Goal: Task Accomplishment & Management: Manage account settings

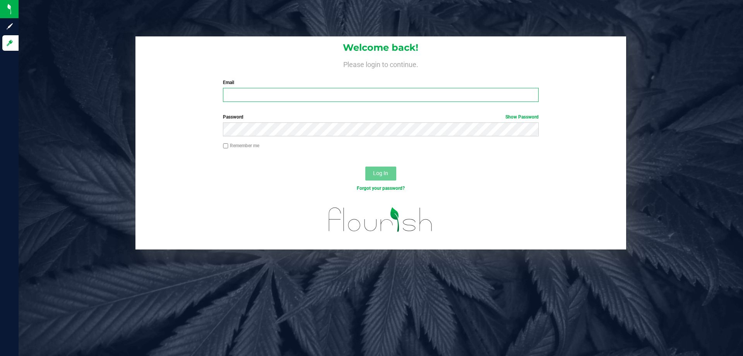
click at [429, 92] on input "Email" at bounding box center [381, 95] width 316 height 14
type input "[EMAIL_ADDRESS][DOMAIN_NAME]"
click at [366, 166] on button "Log In" at bounding box center [381, 173] width 31 height 14
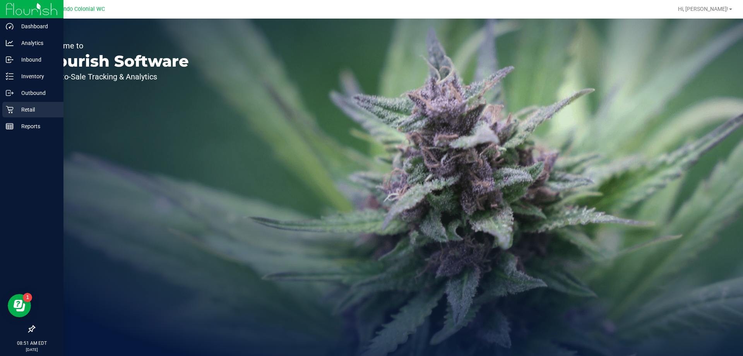
click at [11, 111] on icon at bounding box center [10, 110] width 8 height 8
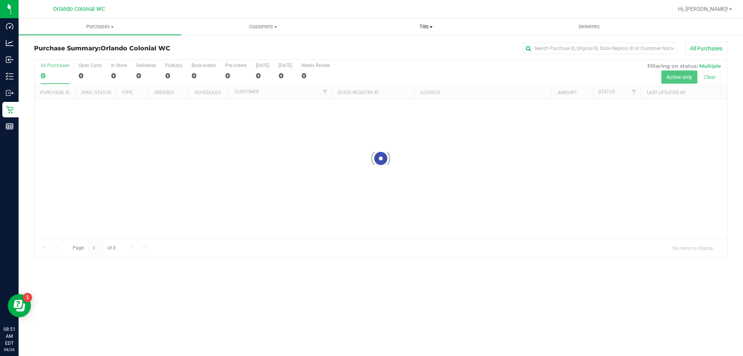
click at [421, 27] on span "Tills" at bounding box center [426, 26] width 162 height 7
click at [412, 48] on li "Manage tills" at bounding box center [426, 46] width 163 height 9
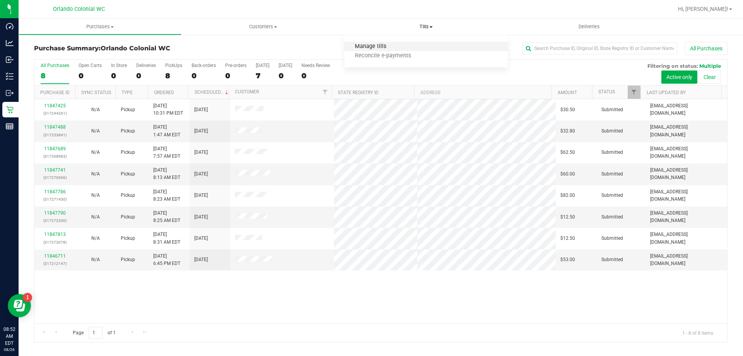
click at [364, 43] on span "Manage tills" at bounding box center [371, 46] width 52 height 7
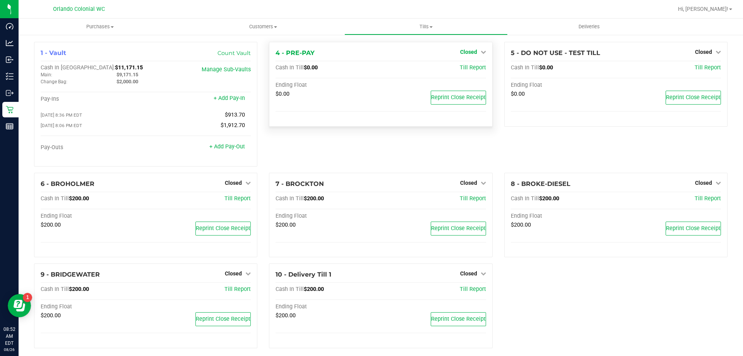
click at [463, 52] on span "Closed" at bounding box center [468, 52] width 17 height 6
click at [466, 71] on link "Open Till" at bounding box center [468, 68] width 21 height 6
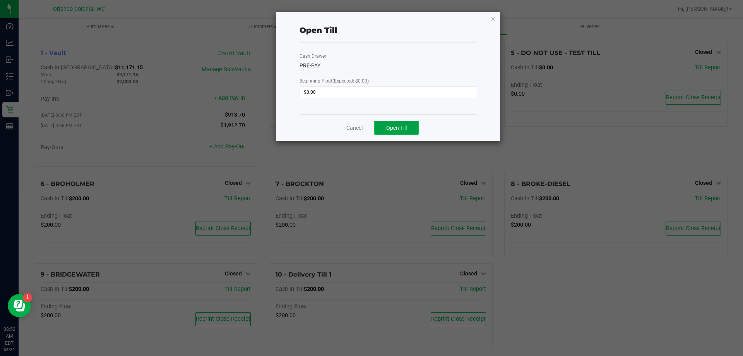
click at [382, 133] on button "Open Till" at bounding box center [396, 128] width 45 height 14
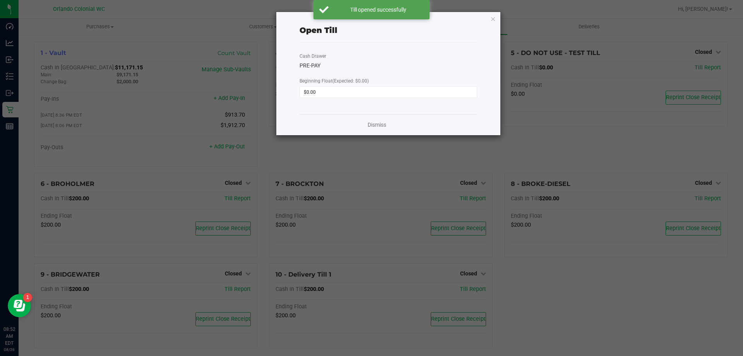
click at [383, 120] on div "Dismiss" at bounding box center [389, 124] width 178 height 21
click at [378, 122] on link "Dismiss" at bounding box center [377, 125] width 19 height 8
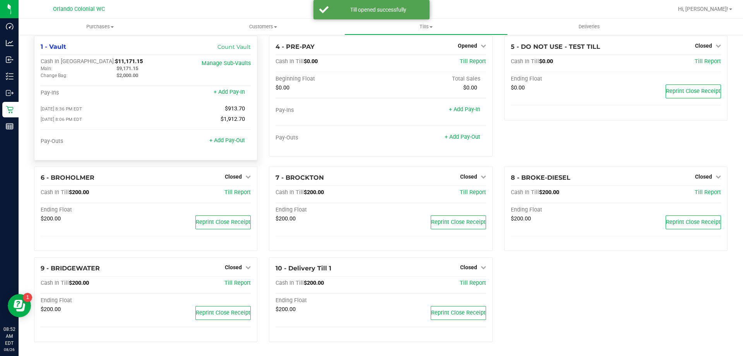
scroll to position [8, 0]
click at [233, 182] on div "6 - BROHOLMER Closed Open Till" at bounding box center [146, 177] width 210 height 9
click at [236, 176] on span "Closed" at bounding box center [233, 176] width 17 height 6
click at [241, 197] on div "Open Till" at bounding box center [233, 193] width 57 height 10
click at [243, 192] on div "Open Till" at bounding box center [233, 193] width 57 height 10
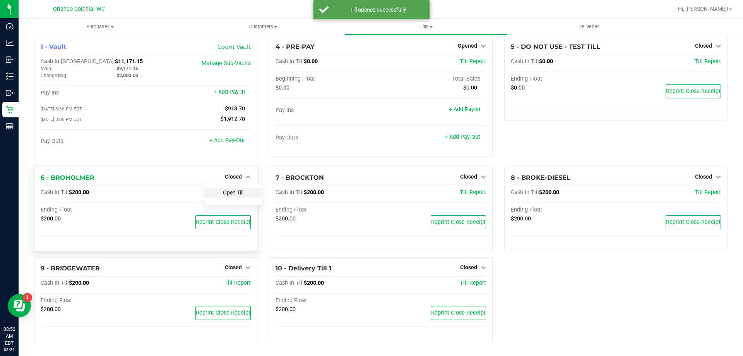
click at [232, 192] on link "Open Till" at bounding box center [233, 192] width 21 height 6
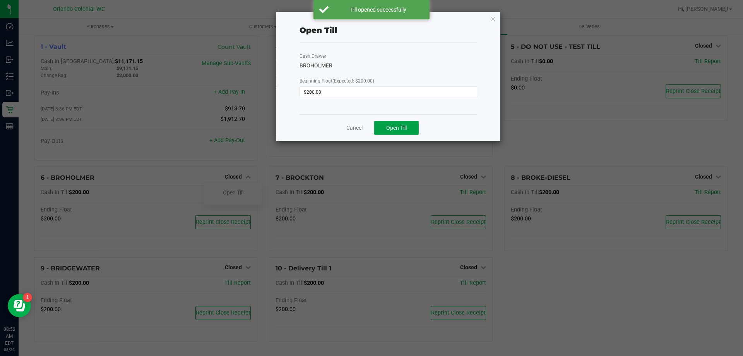
click at [397, 126] on span "Open Till" at bounding box center [396, 128] width 21 height 6
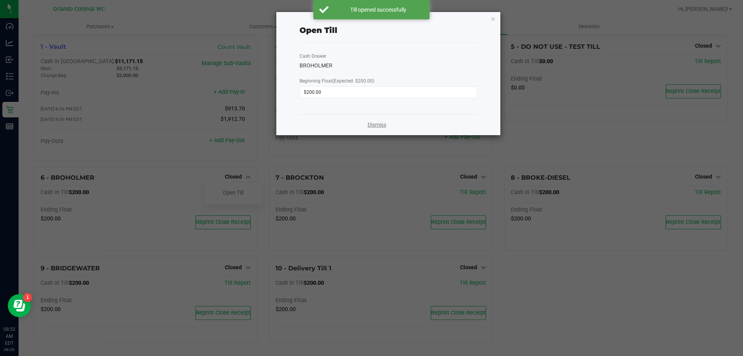
click at [383, 125] on link "Dismiss" at bounding box center [377, 125] width 19 height 8
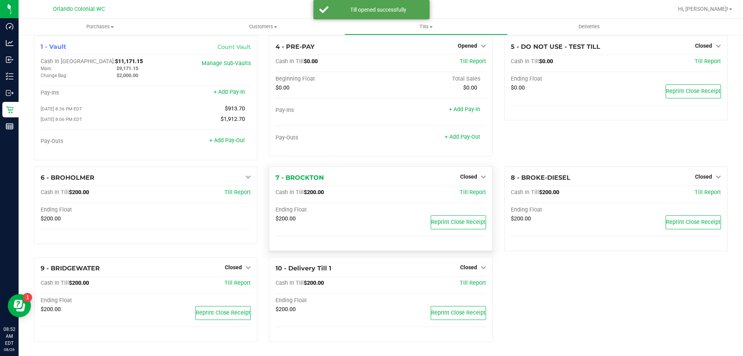
drag, startPoint x: 476, startPoint y: 185, endPoint x: 473, endPoint y: 180, distance: 5.8
click at [476, 184] on div "7 - BROCKTON Closed Open Till Cash In Till $200.00 Till Report Ending Float $20…" at bounding box center [380, 208] width 223 height 85
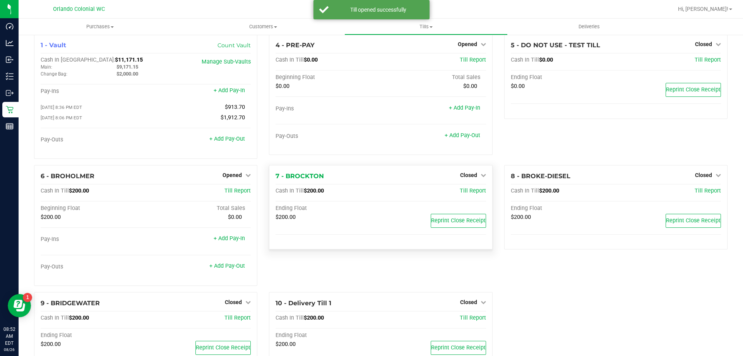
click at [473, 180] on div "Closed" at bounding box center [473, 174] width 26 height 9
click at [470, 178] on span "Closed" at bounding box center [468, 175] width 17 height 6
click at [470, 191] on link "Open Till" at bounding box center [468, 191] width 21 height 6
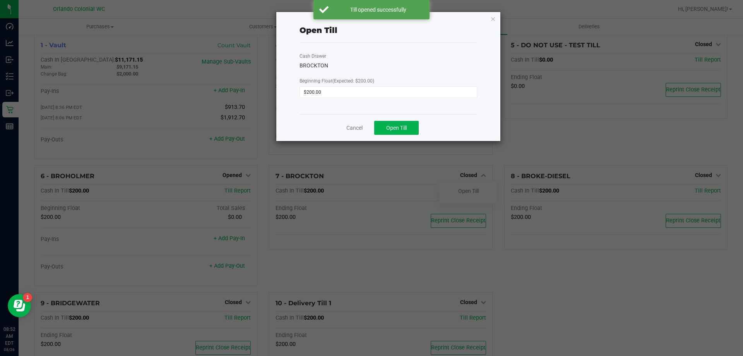
click at [408, 120] on div "Cancel Open Till" at bounding box center [389, 127] width 178 height 27
click at [402, 128] on span "Open Till" at bounding box center [396, 128] width 21 height 6
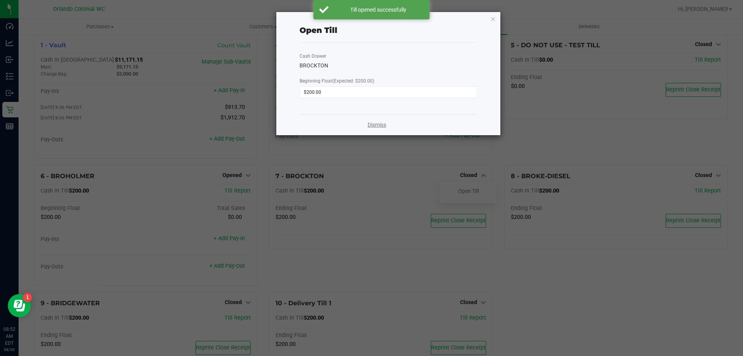
click at [380, 123] on link "Dismiss" at bounding box center [377, 125] width 19 height 8
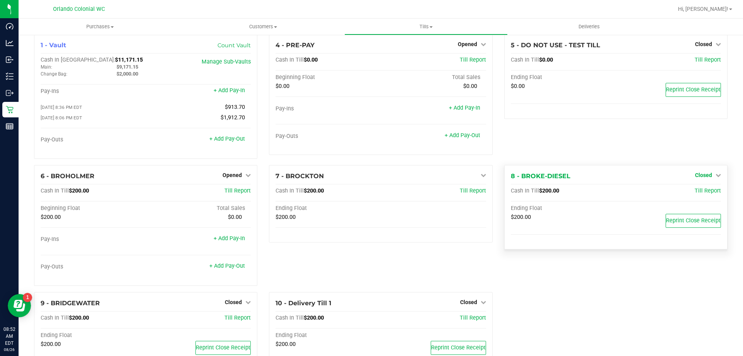
click at [699, 177] on span "Closed" at bounding box center [703, 175] width 17 height 6
click at [693, 194] on link "Open Till" at bounding box center [703, 191] width 21 height 6
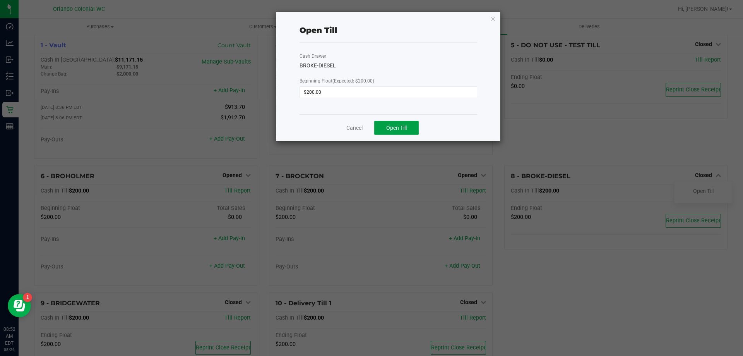
click at [401, 127] on span "Open Till" at bounding box center [396, 128] width 21 height 6
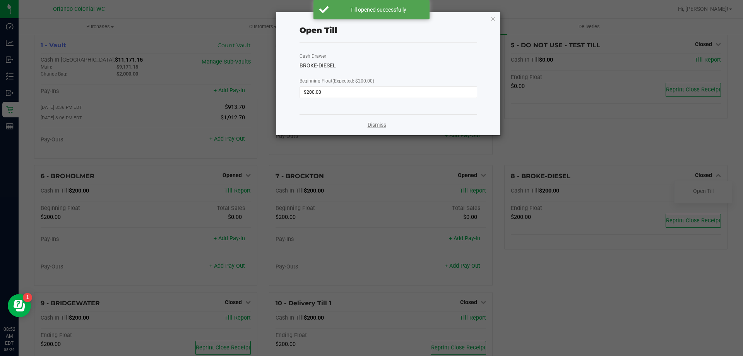
click at [385, 126] on link "Dismiss" at bounding box center [377, 125] width 19 height 8
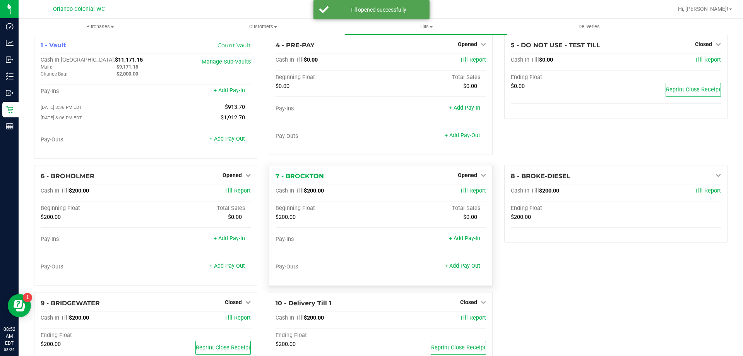
scroll to position [44, 0]
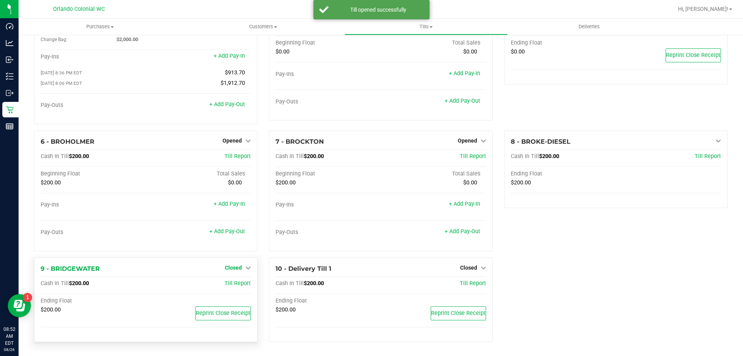
click at [245, 267] on icon at bounding box center [247, 267] width 5 height 5
click at [234, 285] on link "Open Till" at bounding box center [233, 283] width 21 height 6
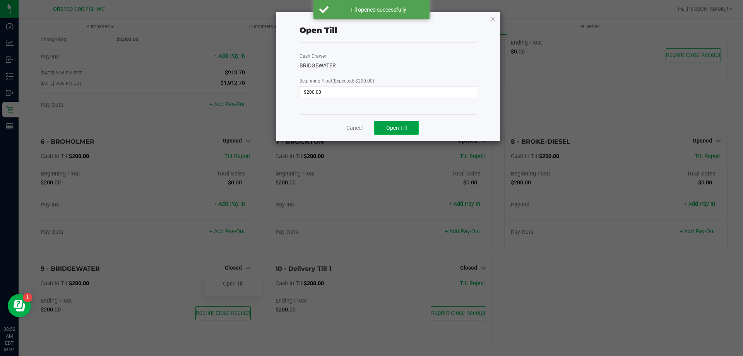
click at [393, 125] on span "Open Till" at bounding box center [396, 128] width 21 height 6
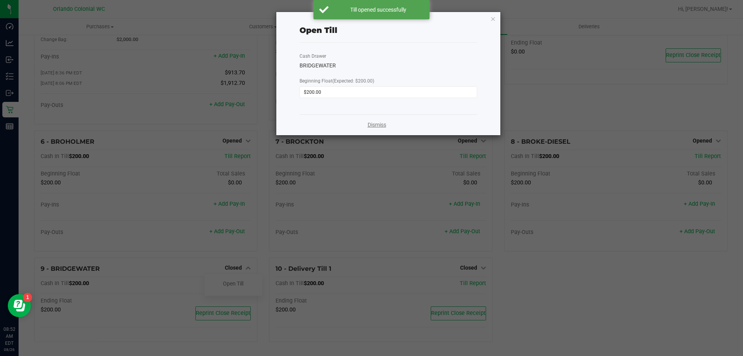
click at [381, 124] on link "Dismiss" at bounding box center [377, 125] width 19 height 8
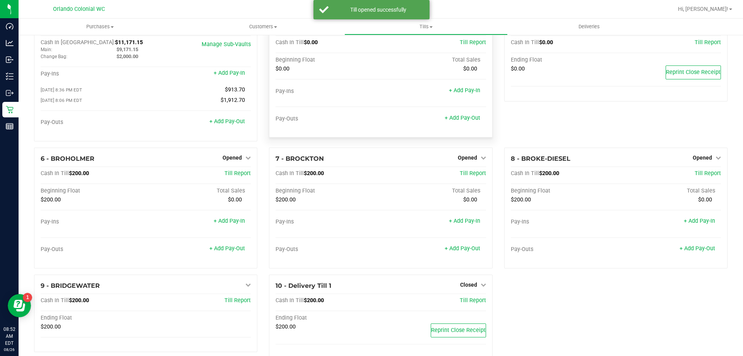
scroll to position [0, 0]
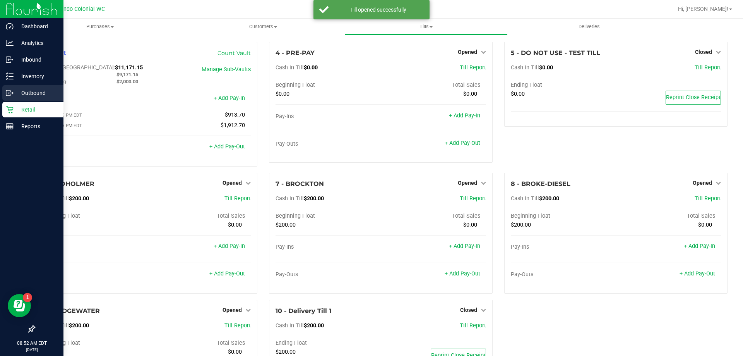
click at [29, 101] on link "Outbound" at bounding box center [32, 93] width 64 height 17
click at [17, 119] on div "Reports" at bounding box center [32, 125] width 61 height 15
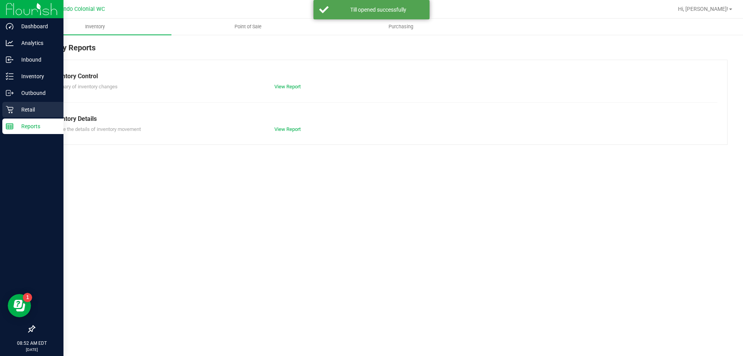
click at [11, 104] on div "Retail" at bounding box center [32, 109] width 61 height 15
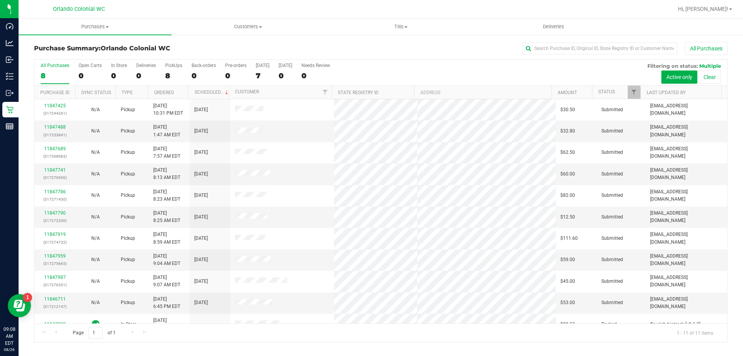
drag, startPoint x: 362, startPoint y: 40, endPoint x: 358, endPoint y: 38, distance: 4.2
click at [362, 40] on div "Purchase Summary: Orlando Colonial WC All Purchases All Purchases 8 Open Carts …" at bounding box center [381, 192] width 725 height 316
click at [170, 74] on div "8" at bounding box center [173, 75] width 17 height 9
click at [0, 0] on input "PickUps 8" at bounding box center [0, 0] width 0 height 0
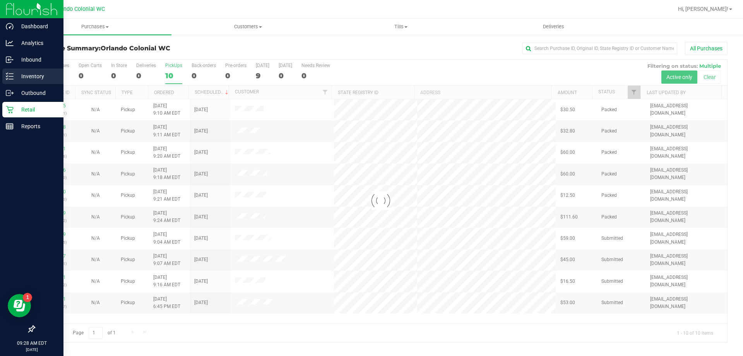
click at [15, 75] on p "Inventory" at bounding box center [37, 76] width 46 height 9
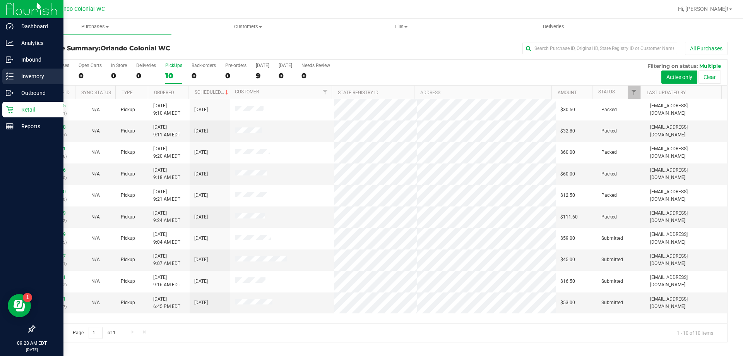
click at [31, 78] on p "Inventory" at bounding box center [37, 76] width 46 height 9
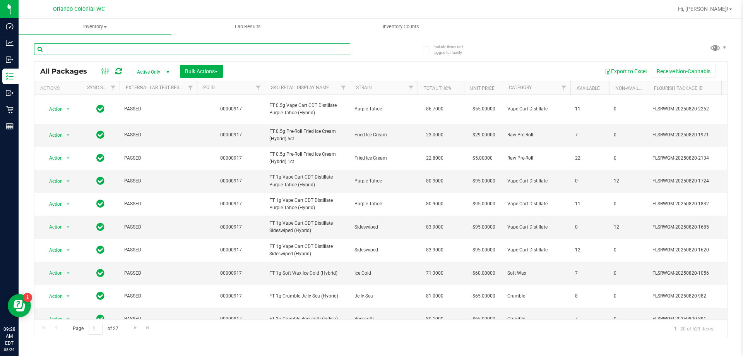
click at [252, 46] on input "text" at bounding box center [192, 49] width 316 height 12
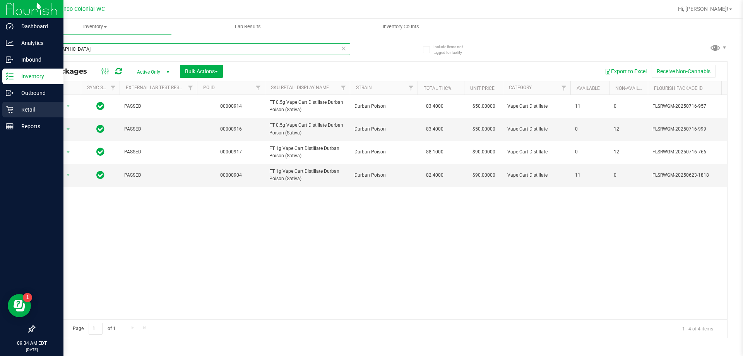
type input "[GEOGRAPHIC_DATA]"
click at [24, 107] on p "Retail" at bounding box center [37, 109] width 46 height 9
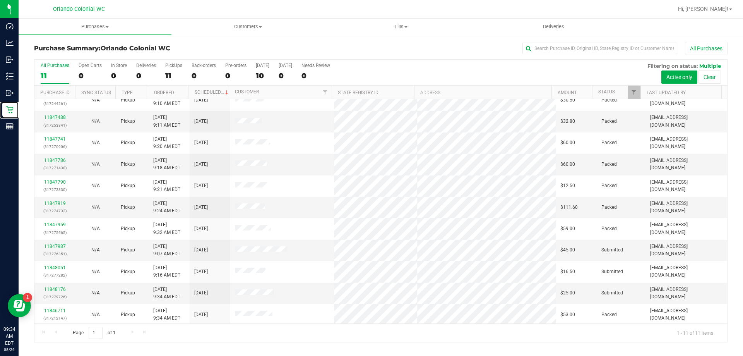
scroll to position [11, 0]
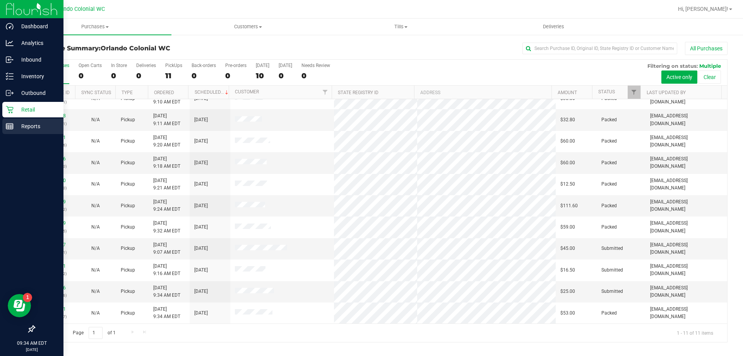
click at [11, 130] on div "Reports" at bounding box center [32, 125] width 61 height 15
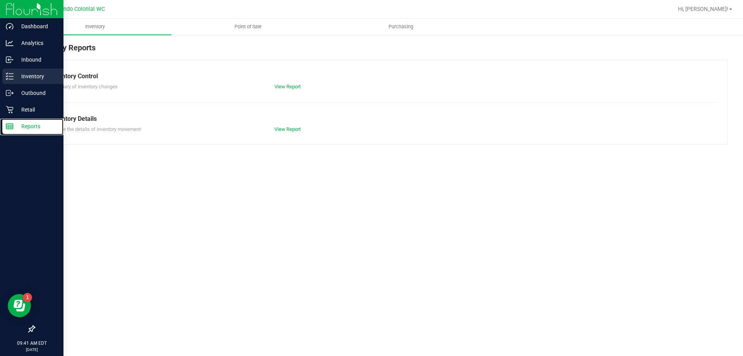
click at [22, 81] on div "Inventory" at bounding box center [32, 76] width 61 height 15
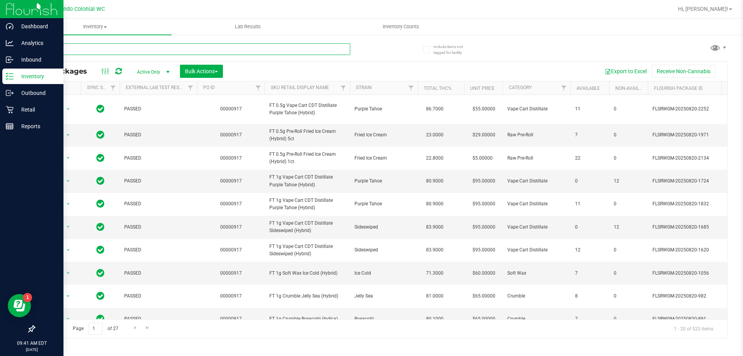
click at [135, 55] on input "text" at bounding box center [192, 49] width 316 height 12
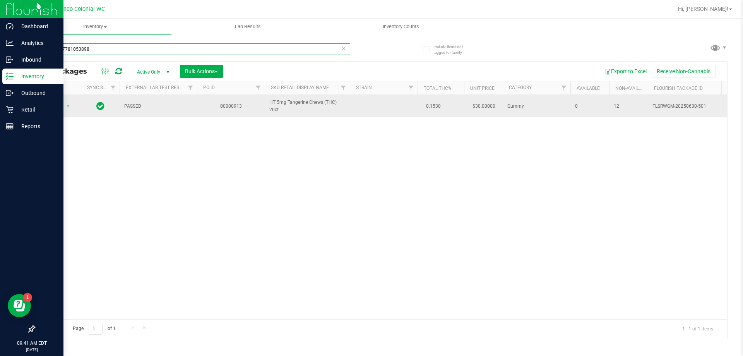
type input "0786397781053898"
click at [57, 106] on span "Action" at bounding box center [52, 106] width 21 height 11
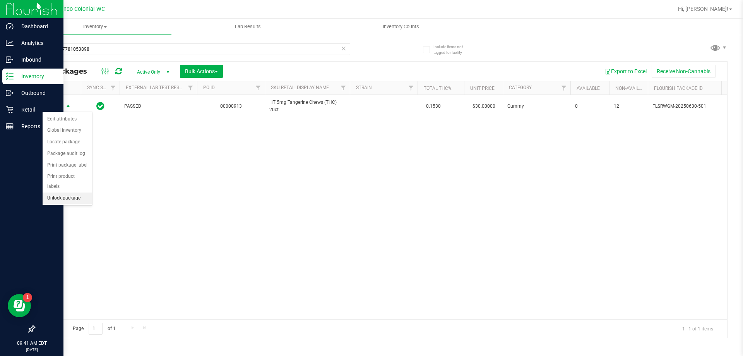
click at [74, 192] on li "Unlock package" at bounding box center [68, 198] width 50 height 12
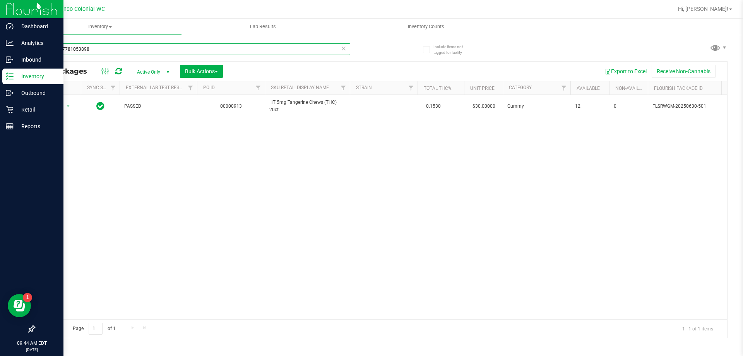
click at [179, 52] on input "0786397781053898" at bounding box center [192, 49] width 316 height 12
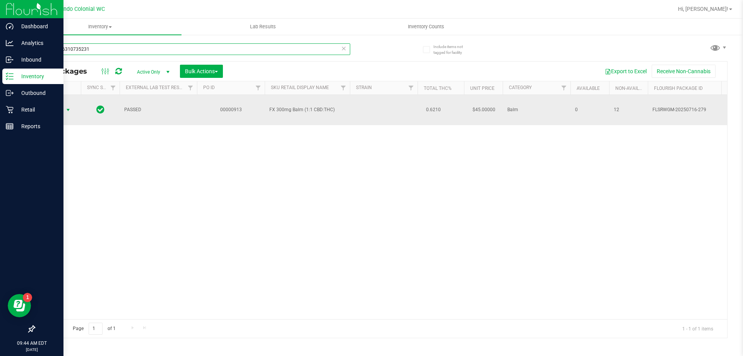
type input "1944276310735231"
click at [66, 107] on span "select" at bounding box center [68, 110] width 6 height 6
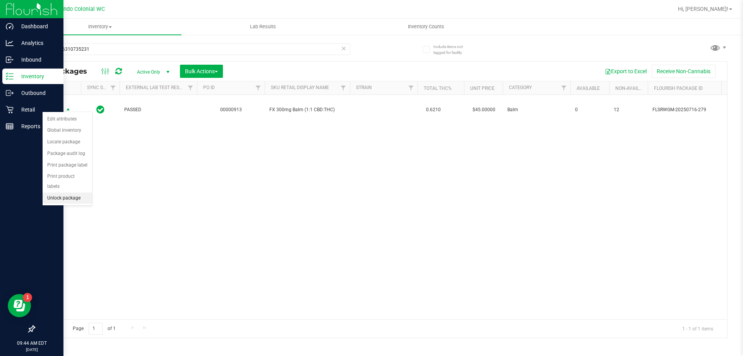
click at [70, 192] on li "Unlock package" at bounding box center [68, 198] width 50 height 12
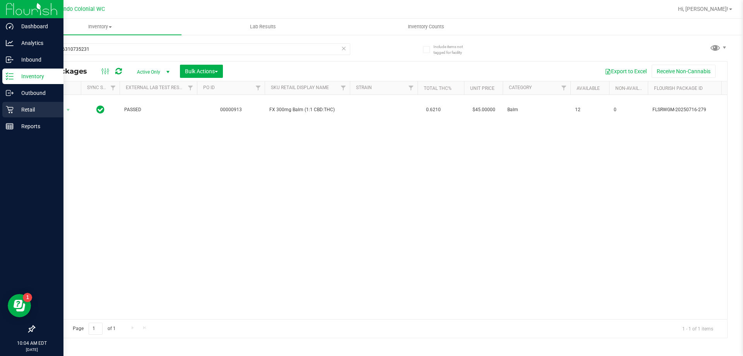
click at [7, 108] on icon at bounding box center [10, 110] width 8 height 8
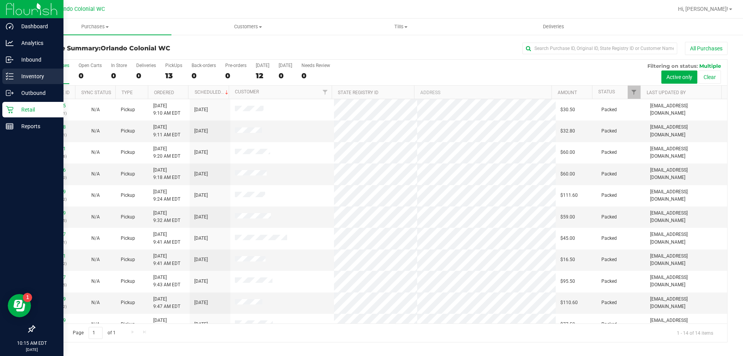
click at [15, 76] on p "Inventory" at bounding box center [37, 76] width 46 height 9
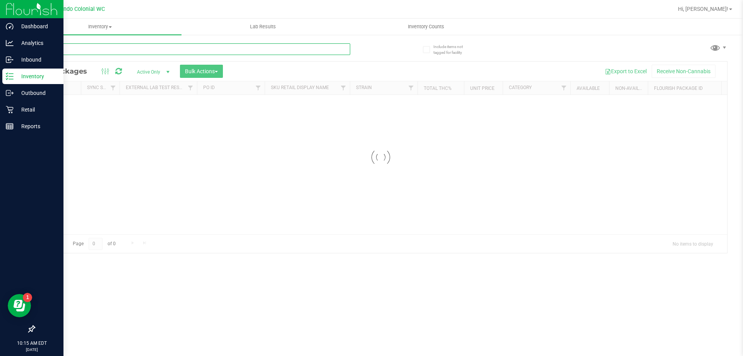
click at [117, 45] on input "text" at bounding box center [192, 49] width 316 height 12
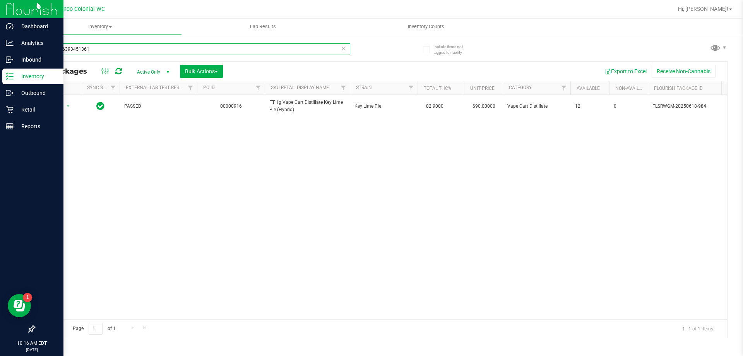
type input "0929046393451361"
click at [147, 160] on div "Action Action Adjust qty Create package Edit attributes Global inventory Locate…" at bounding box center [380, 207] width 693 height 224
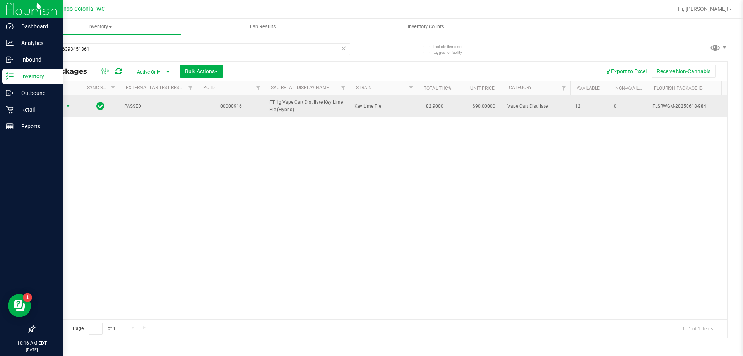
click at [55, 105] on span "Action" at bounding box center [52, 106] width 21 height 11
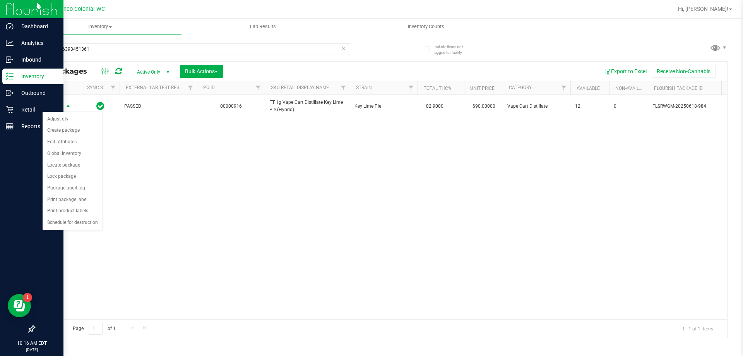
click at [117, 208] on div "Action Action Adjust qty Create package Edit attributes Global inventory Locate…" at bounding box center [380, 207] width 693 height 224
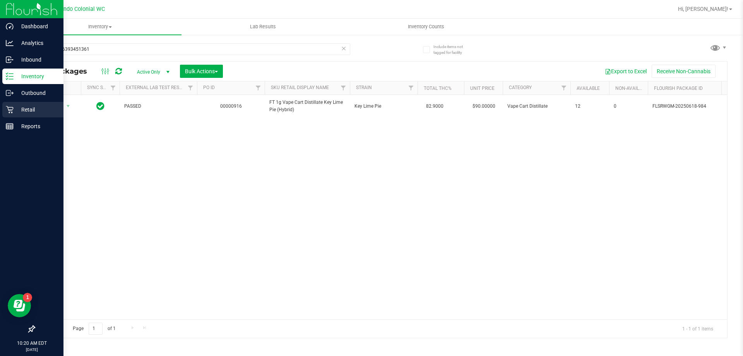
click at [24, 111] on p "Retail" at bounding box center [37, 109] width 46 height 9
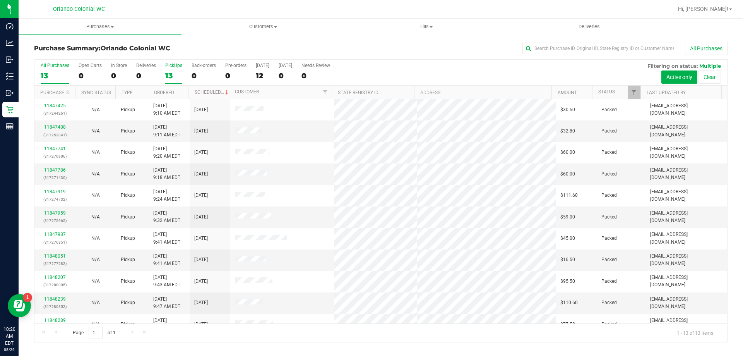
click at [171, 76] on div "13" at bounding box center [173, 75] width 17 height 9
click at [0, 0] on input "PickUps 13" at bounding box center [0, 0] width 0 height 0
click at [170, 69] on label "PickUps 13" at bounding box center [173, 73] width 17 height 21
click at [0, 0] on input "PickUps 13" at bounding box center [0, 0] width 0 height 0
